Goal: Check status: Check status

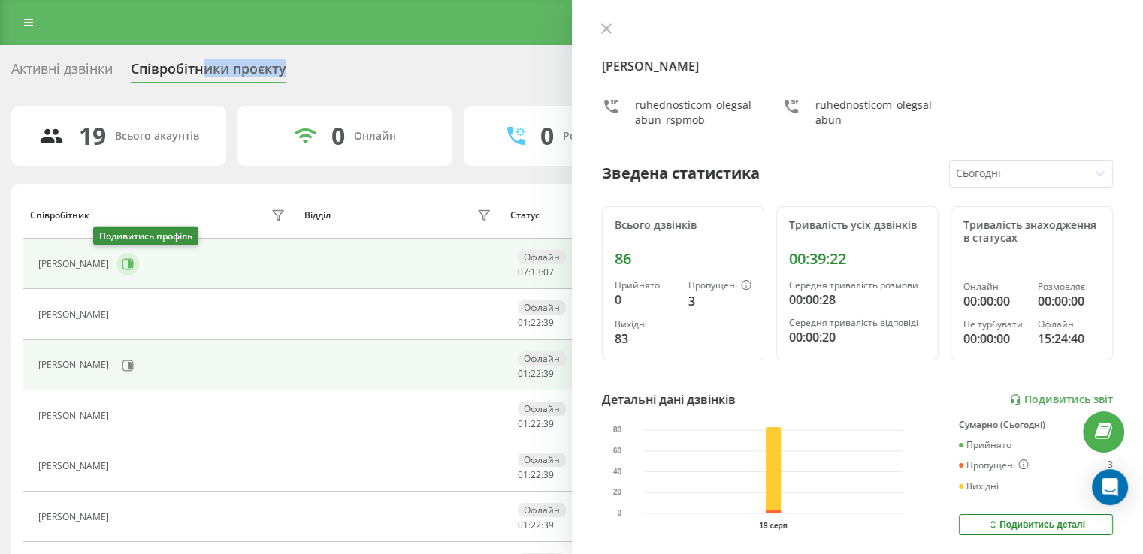
click at [122, 263] on icon at bounding box center [128, 264] width 12 height 12
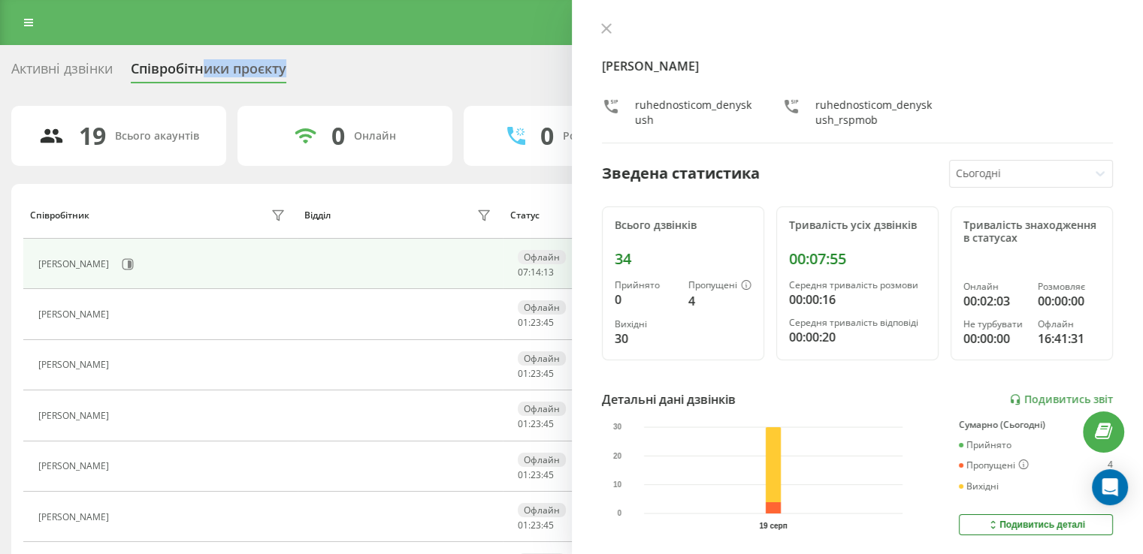
click at [603, 35] on button at bounding box center [607, 30] width 20 height 14
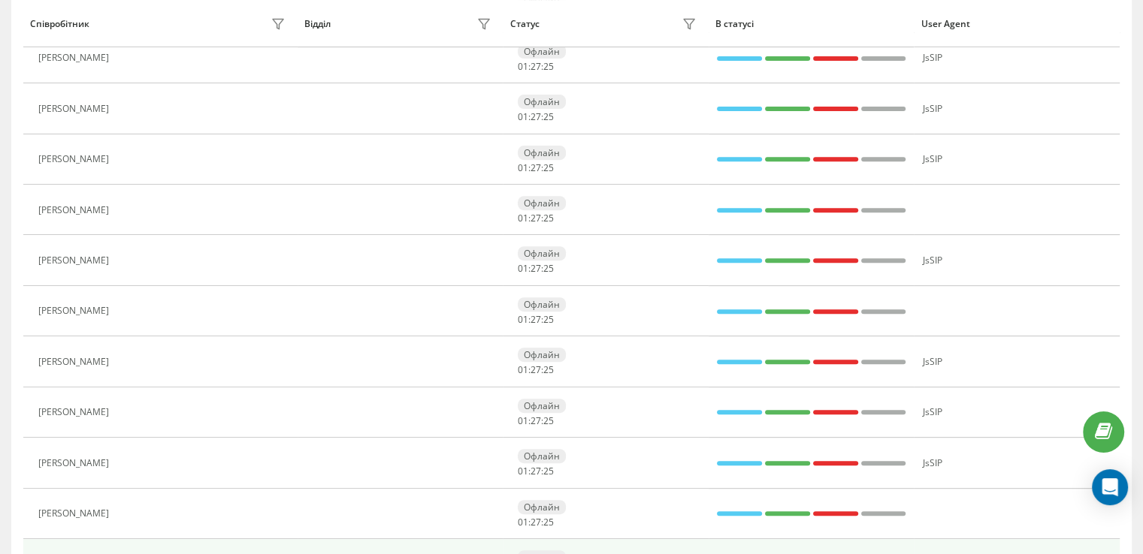
scroll to position [699, 0]
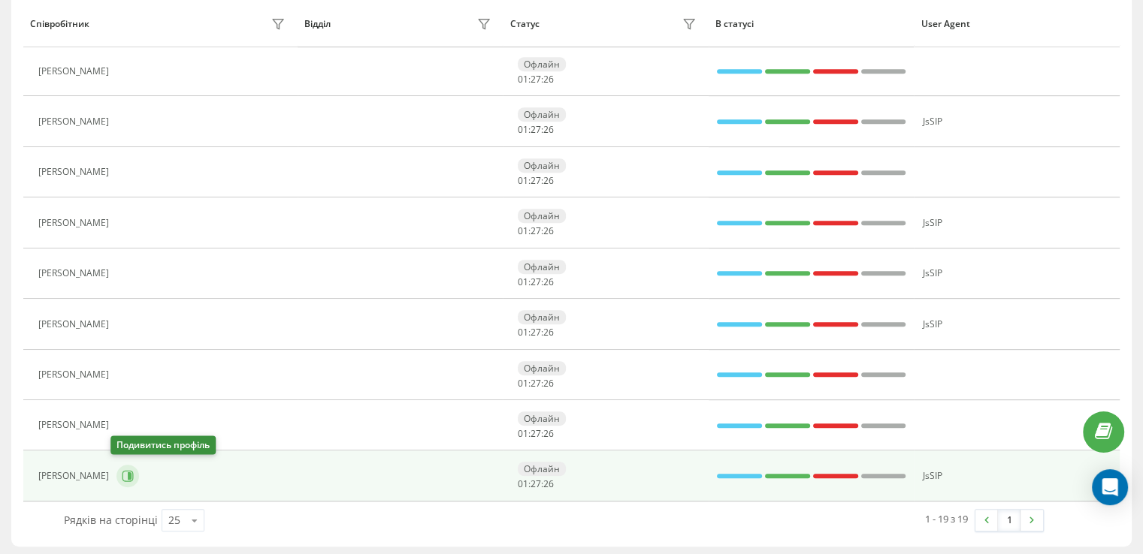
click at [122, 470] on icon at bounding box center [128, 476] width 12 height 12
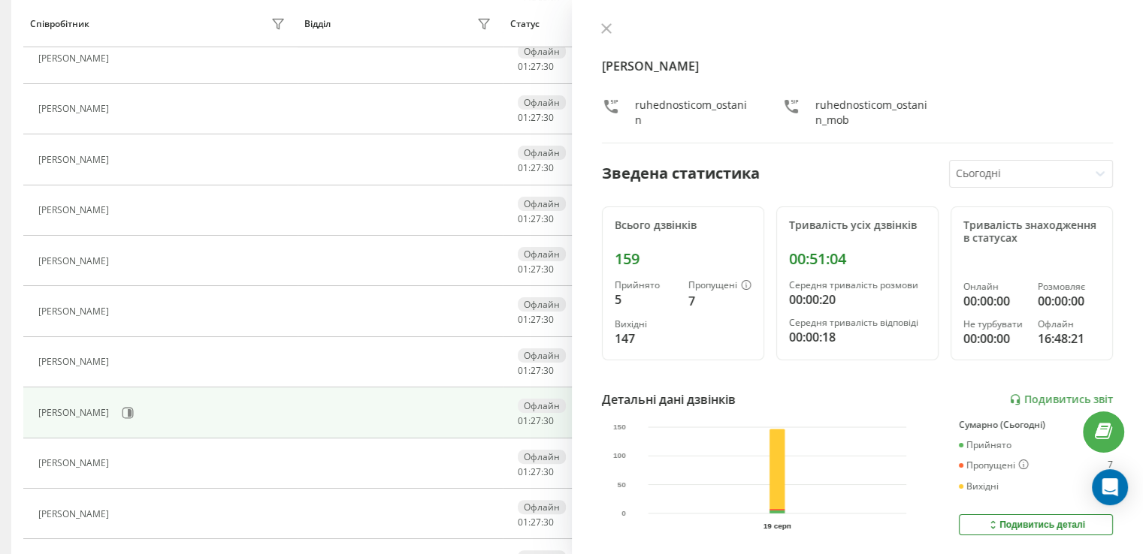
scroll to position [249, 0]
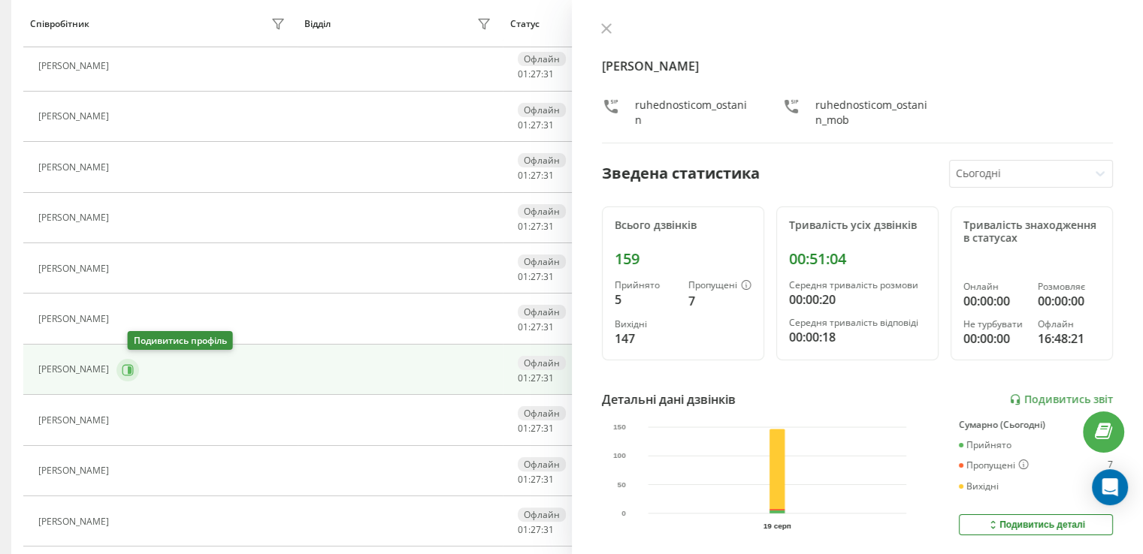
click at [131, 369] on icon at bounding box center [130, 370] width 4 height 8
